Goal: Information Seeking & Learning: Learn about a topic

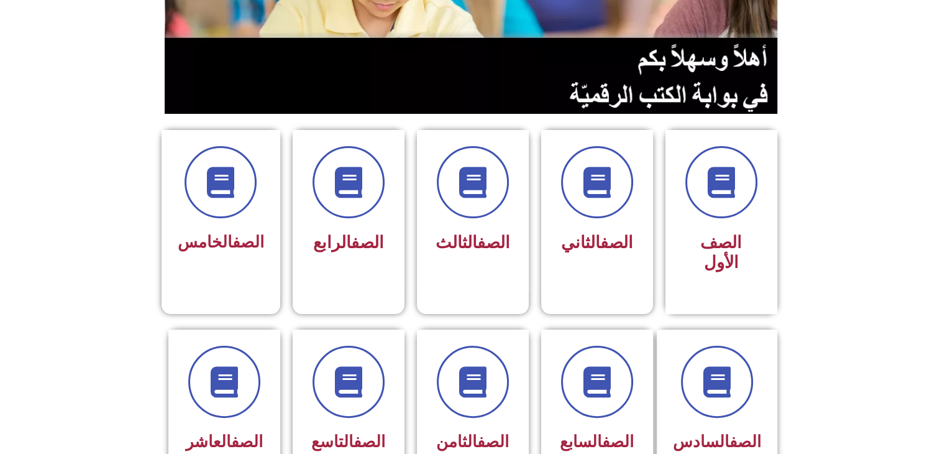
scroll to position [222, 0]
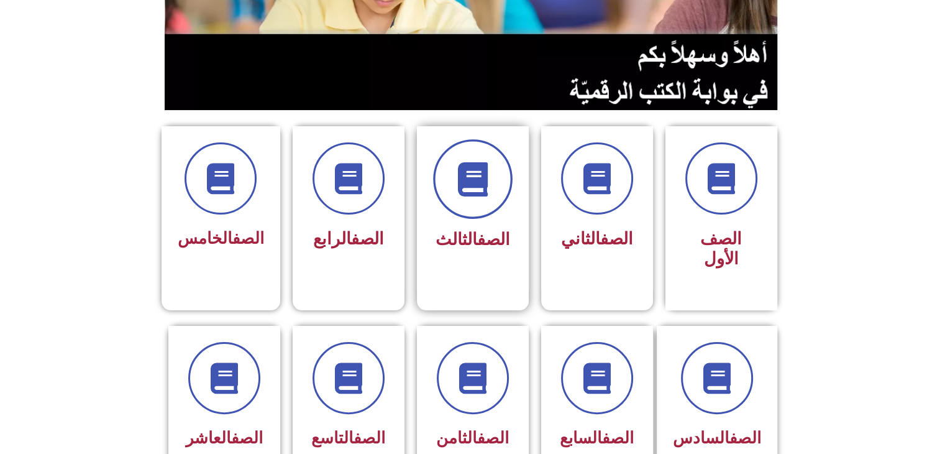
click at [478, 190] on icon at bounding box center [473, 179] width 34 height 34
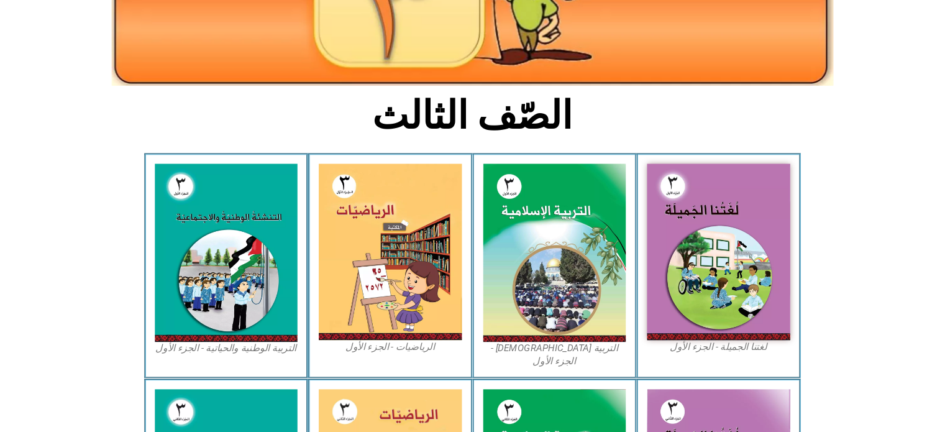
scroll to position [231, 0]
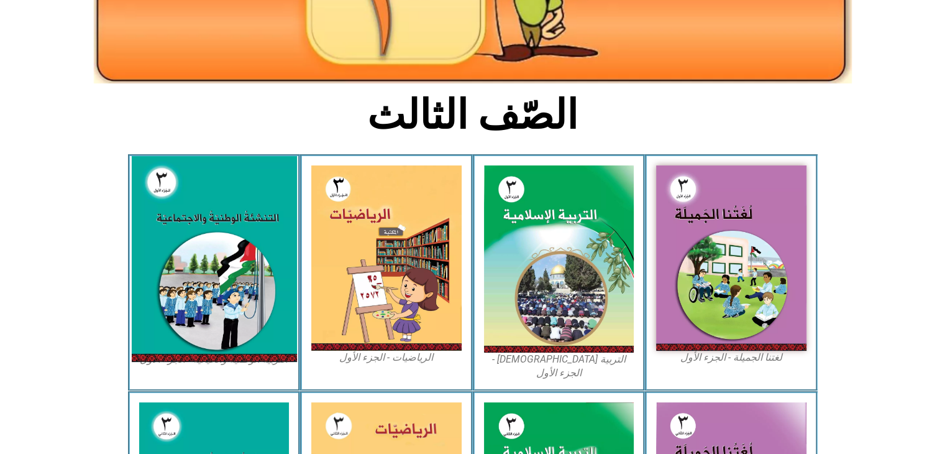
click at [171, 229] on img at bounding box center [213, 259] width 165 height 206
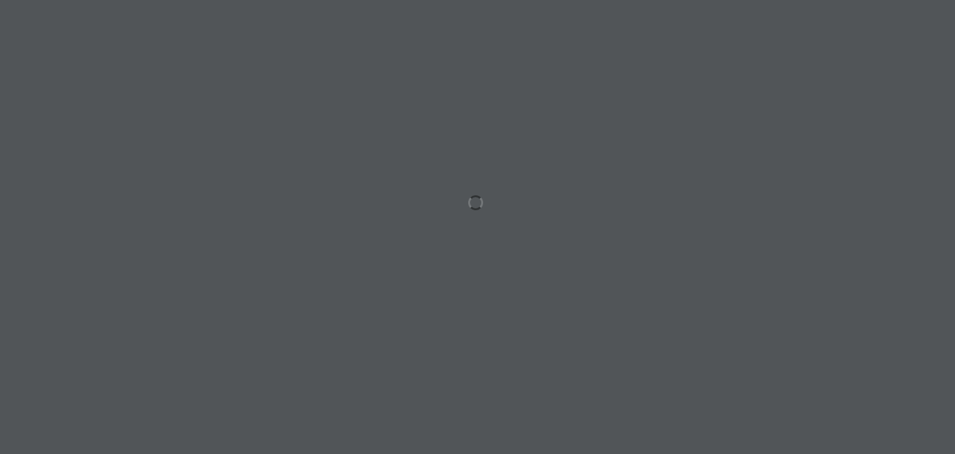
click at [629, 150] on div at bounding box center [477, 227] width 955 height 454
click at [811, 309] on div at bounding box center [477, 227] width 955 height 454
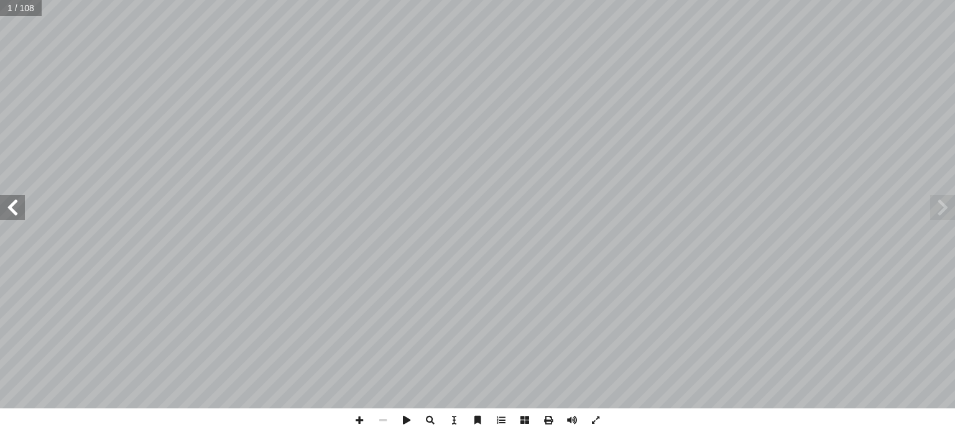
click at [15, 201] on span at bounding box center [12, 207] width 25 height 25
click at [16, 201] on span at bounding box center [12, 207] width 25 height 25
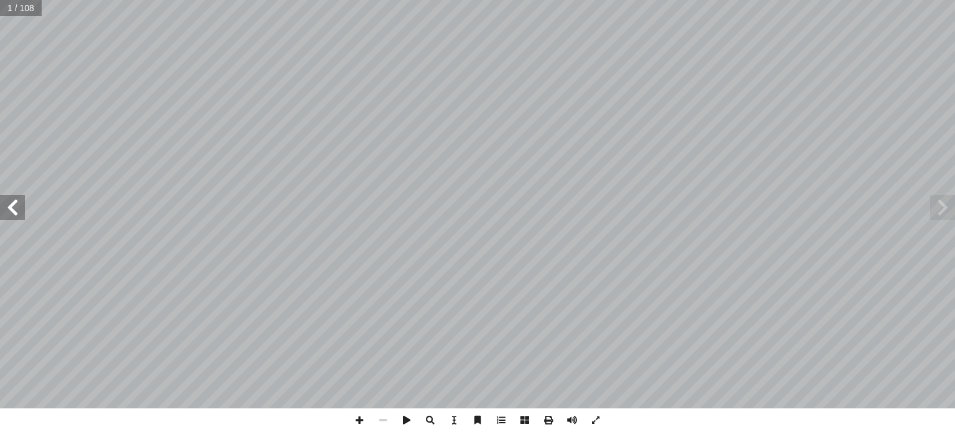
click at [16, 201] on span at bounding box center [12, 207] width 25 height 25
click at [17, 201] on span at bounding box center [12, 207] width 25 height 25
click at [18, 198] on span at bounding box center [12, 207] width 25 height 25
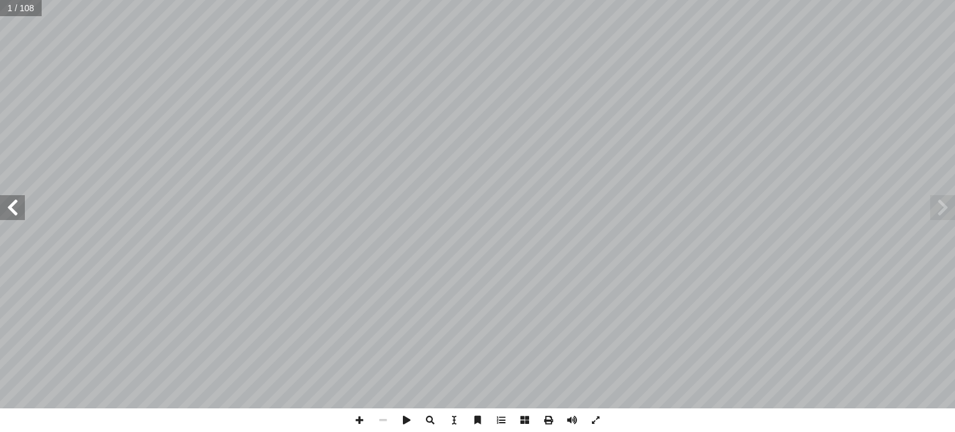
click at [18, 198] on span at bounding box center [12, 207] width 25 height 25
click at [19, 199] on span at bounding box center [12, 207] width 25 height 25
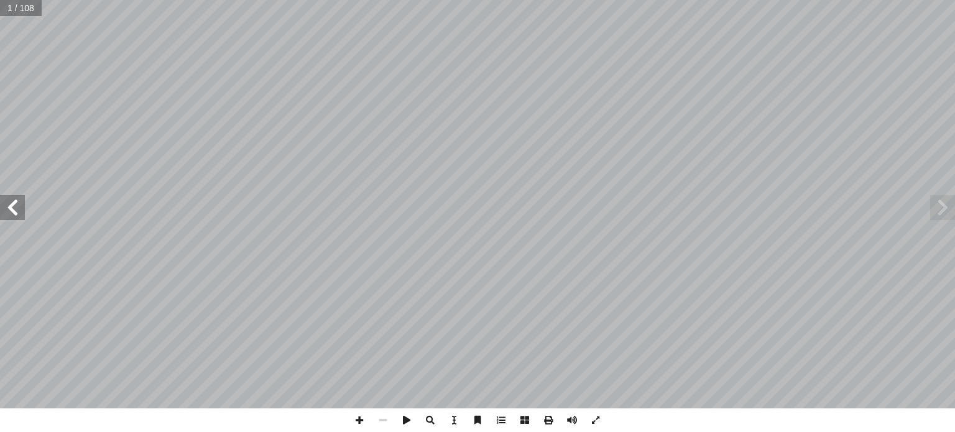
click at [19, 199] on span at bounding box center [12, 207] width 25 height 25
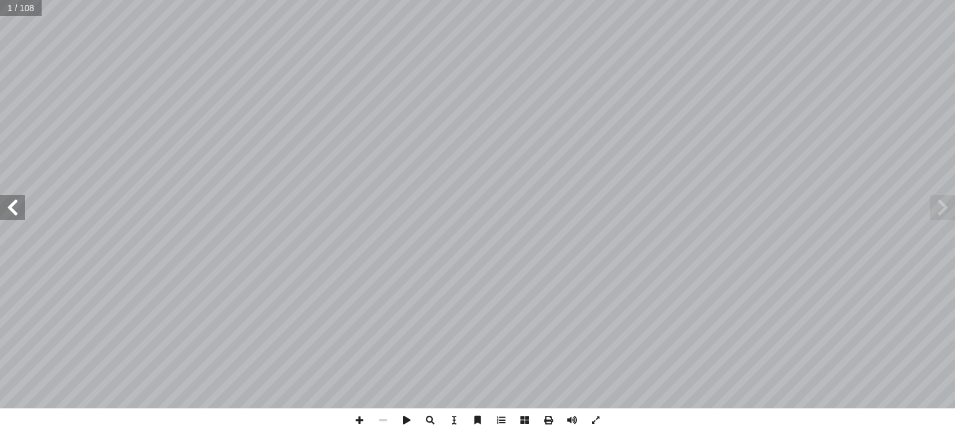
drag, startPoint x: 19, startPoint y: 199, endPoint x: 20, endPoint y: 205, distance: 6.2
click at [20, 205] on span at bounding box center [12, 207] width 25 height 25
click at [15, 203] on div "بسم الله الرحمن الرحيم ة ّ والاجتماعي ُ ة ّ الوطني ُ نشئة ّ الت . [PERSON_NAME]…" at bounding box center [477, 204] width 955 height 408
click at [15, 203] on span at bounding box center [12, 207] width 25 height 25
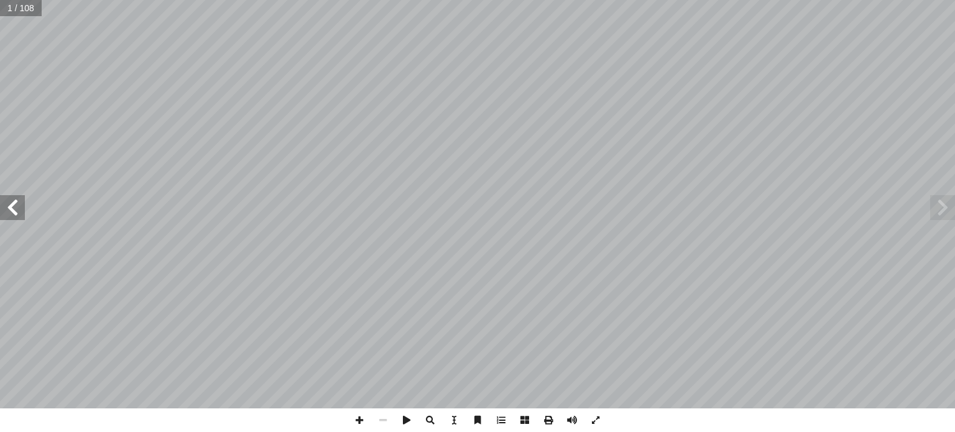
click at [15, 203] on span at bounding box center [12, 207] width 25 height 25
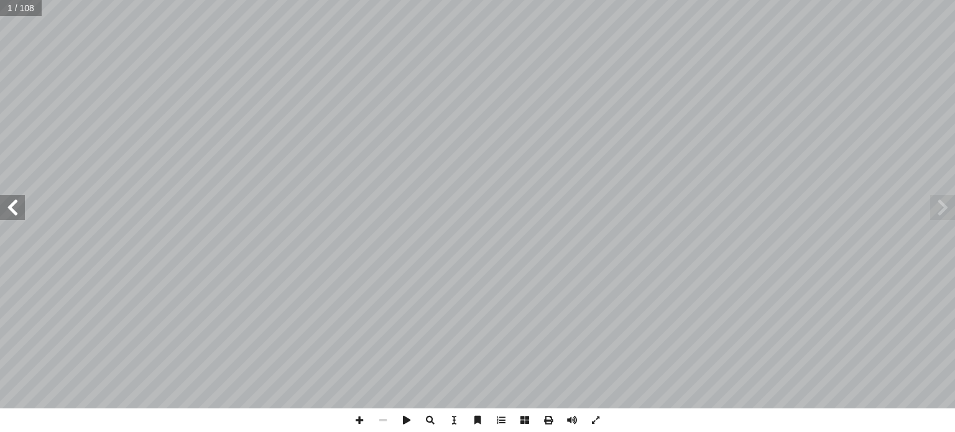
click at [15, 203] on span at bounding box center [12, 207] width 25 height 25
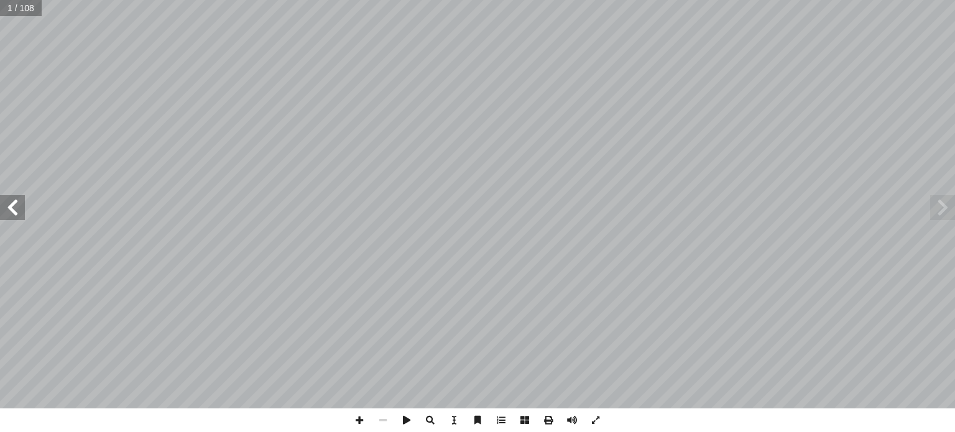
click at [15, 203] on span at bounding box center [12, 207] width 25 height 25
click at [13, 206] on span at bounding box center [12, 207] width 25 height 25
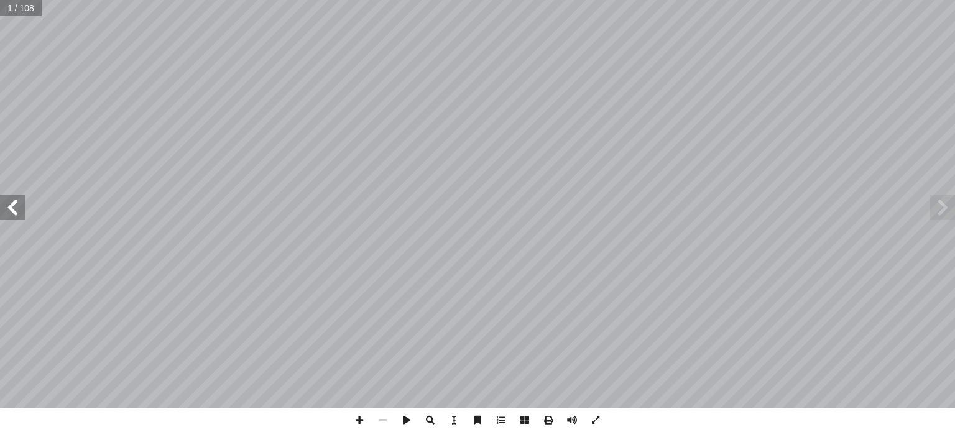
click at [13, 206] on span at bounding box center [12, 207] width 25 height 25
click at [12, 206] on span at bounding box center [12, 207] width 25 height 25
click at [12, 204] on span at bounding box center [12, 207] width 25 height 25
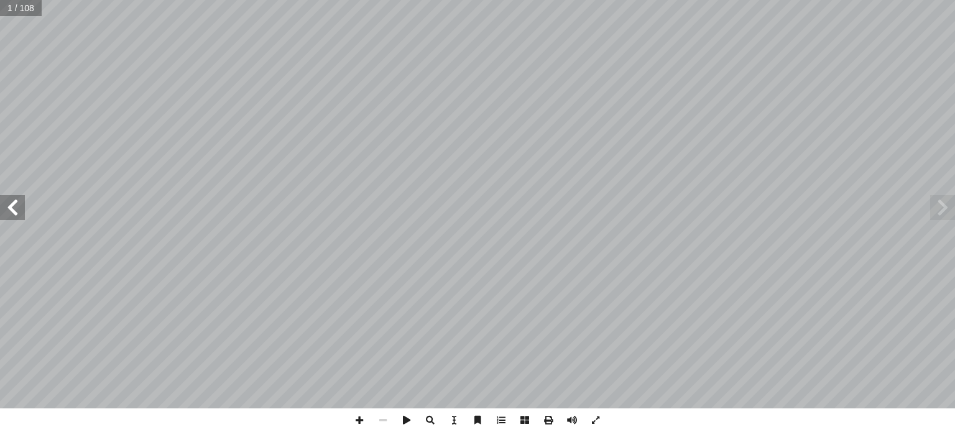
click at [12, 204] on span at bounding box center [12, 207] width 25 height 25
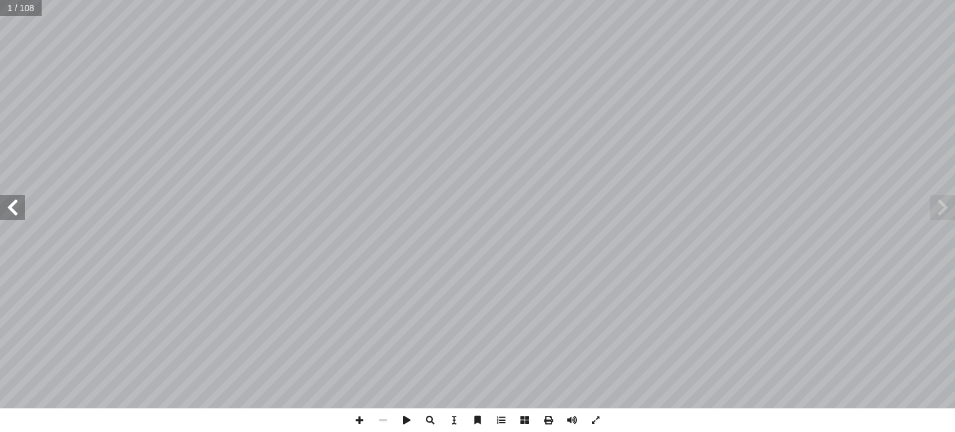
click at [12, 204] on span at bounding box center [12, 207] width 25 height 25
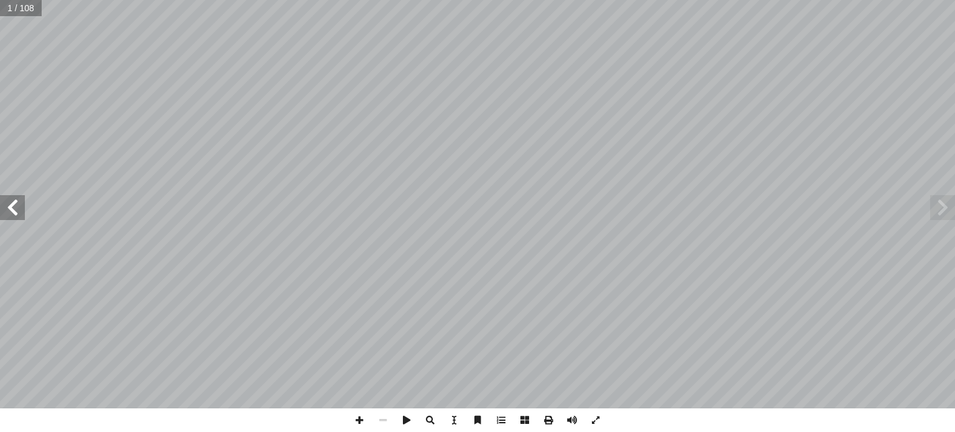
click at [12, 204] on span at bounding box center [12, 207] width 25 height 25
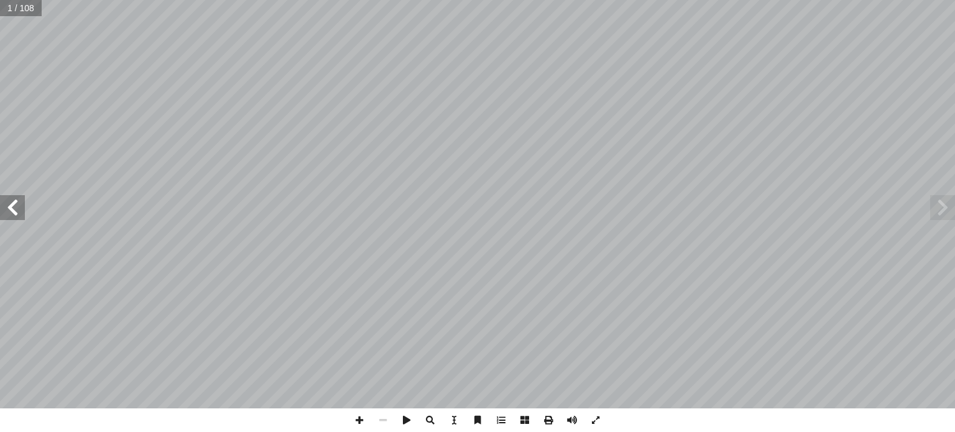
click at [14, 199] on span at bounding box center [12, 207] width 25 height 25
click at [362, 418] on span at bounding box center [359, 420] width 24 height 24
click at [364, 418] on span at bounding box center [359, 420] width 24 height 24
click at [11, 203] on span at bounding box center [12, 207] width 25 height 25
click at [12, 203] on span at bounding box center [12, 207] width 25 height 25
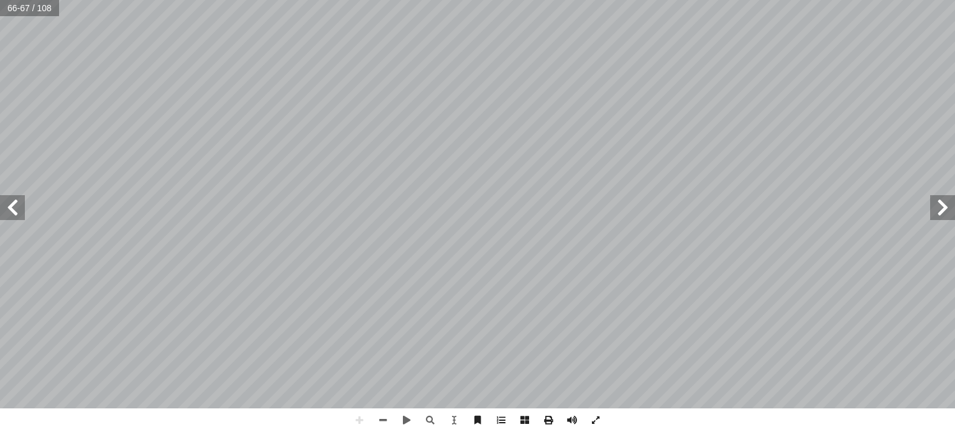
click at [16, 211] on span at bounding box center [12, 207] width 25 height 25
click at [13, 203] on span at bounding box center [12, 207] width 25 height 25
click at [3, 201] on span at bounding box center [12, 207] width 25 height 25
click at [361, 422] on span at bounding box center [359, 420] width 24 height 24
click at [360, 413] on span at bounding box center [359, 420] width 24 height 24
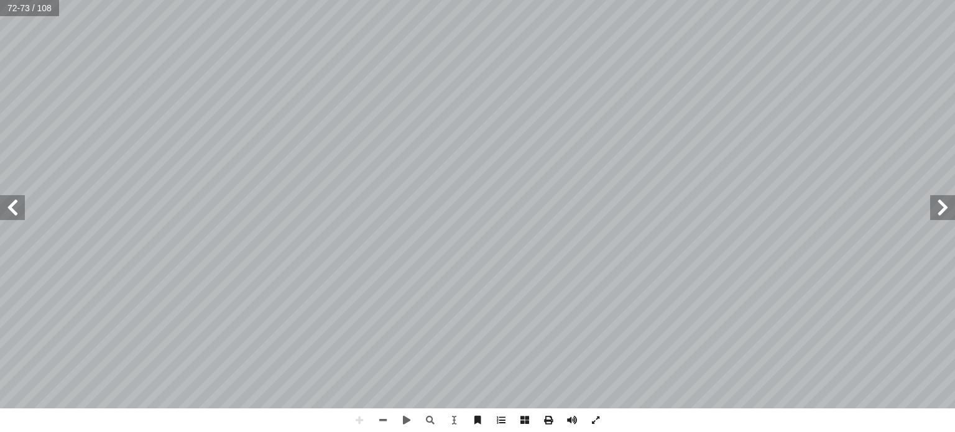
click at [672, 0] on html "الصفحة الرئيسية الصف الأول الصف الثاني الصف الثالث الصف الرابع الصف الخامس الصف…" at bounding box center [477, 56] width 955 height 113
click at [10, 206] on span at bounding box center [12, 207] width 25 height 25
click at [0, 417] on div "٧٠ عن السؤال الذي يليها: ُ جيب ُ ن َّ م ُ ، ث ُ ج ِ ت ْ ن َ ت ْ س َ ن َ القصة، …" at bounding box center [477, 216] width 955 height 432
click at [598, 113] on html "الصفحة الرئيسية الصف الأول الصف الثاني الصف الثالث الصف الرابع الصف الخامس الصف…" at bounding box center [477, 56] width 955 height 113
click at [16, 202] on span at bounding box center [12, 207] width 25 height 25
